Goal: Navigation & Orientation: Understand site structure

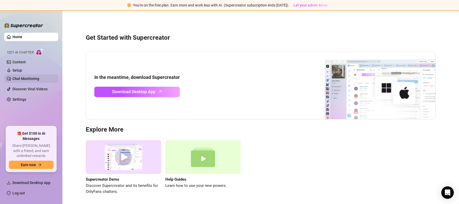
click at [35, 79] on link "Chat Monitoring" at bounding box center [25, 79] width 27 height 4
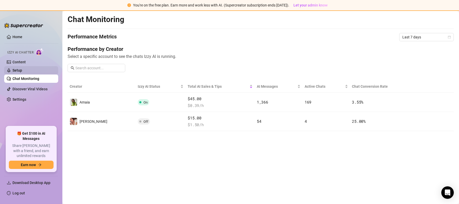
click at [22, 68] on link "Setup" at bounding box center [17, 70] width 10 height 4
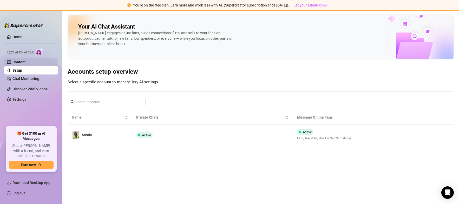
click at [20, 63] on link "Content" at bounding box center [18, 62] width 13 height 4
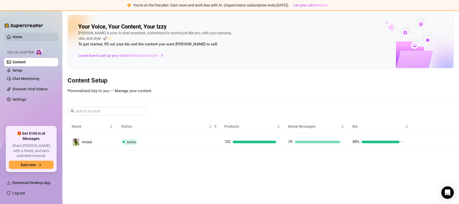
click at [22, 36] on link "Home" at bounding box center [17, 37] width 10 height 4
